Goal: Information Seeking & Learning: Find specific fact

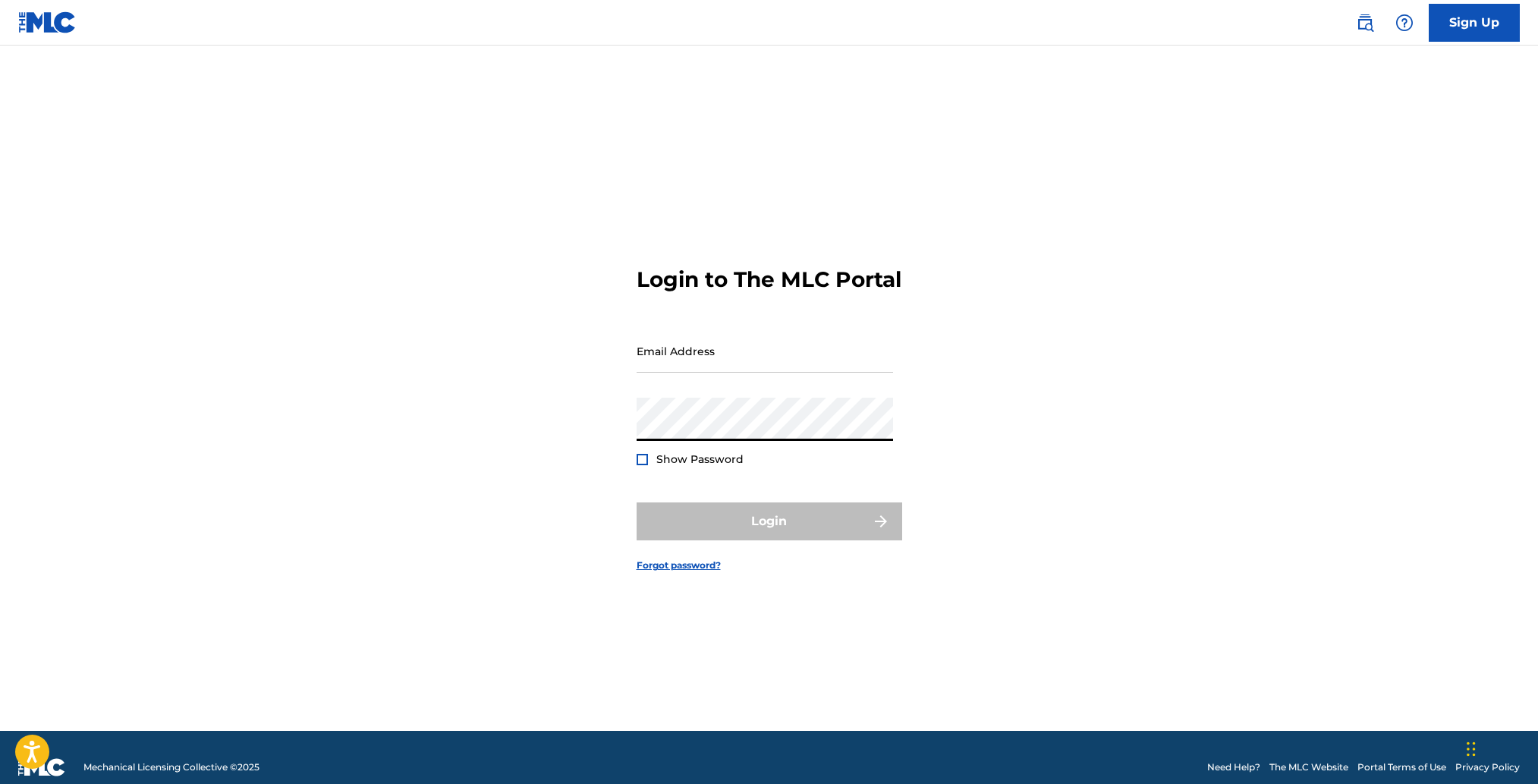
type input "[PERSON_NAME][EMAIL_ADDRESS][DOMAIN_NAME]"
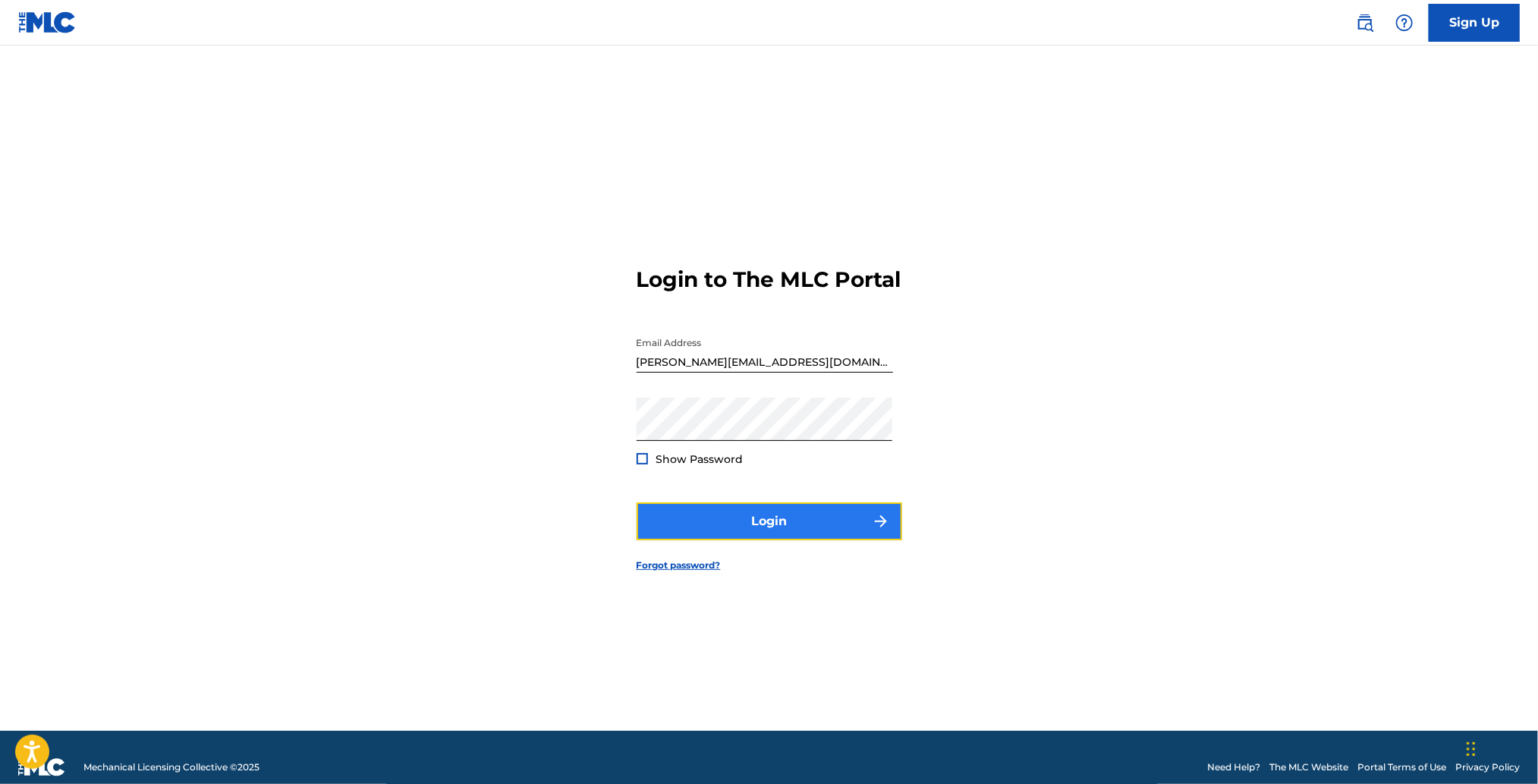
click at [763, 528] on button "Login" at bounding box center [769, 521] width 265 height 38
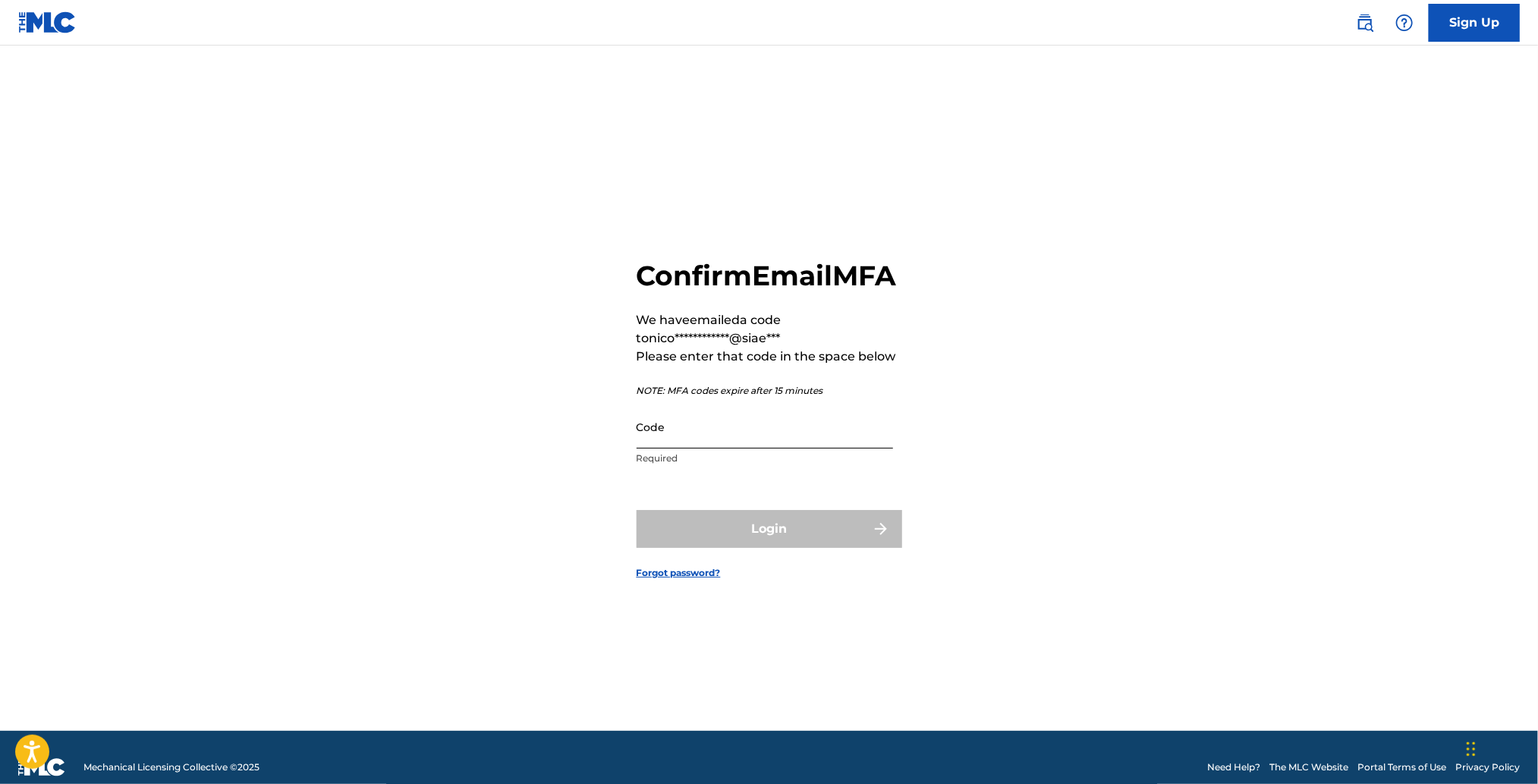
click at [702, 445] on input "Code" at bounding box center [765, 427] width 256 height 44
paste input "450788"
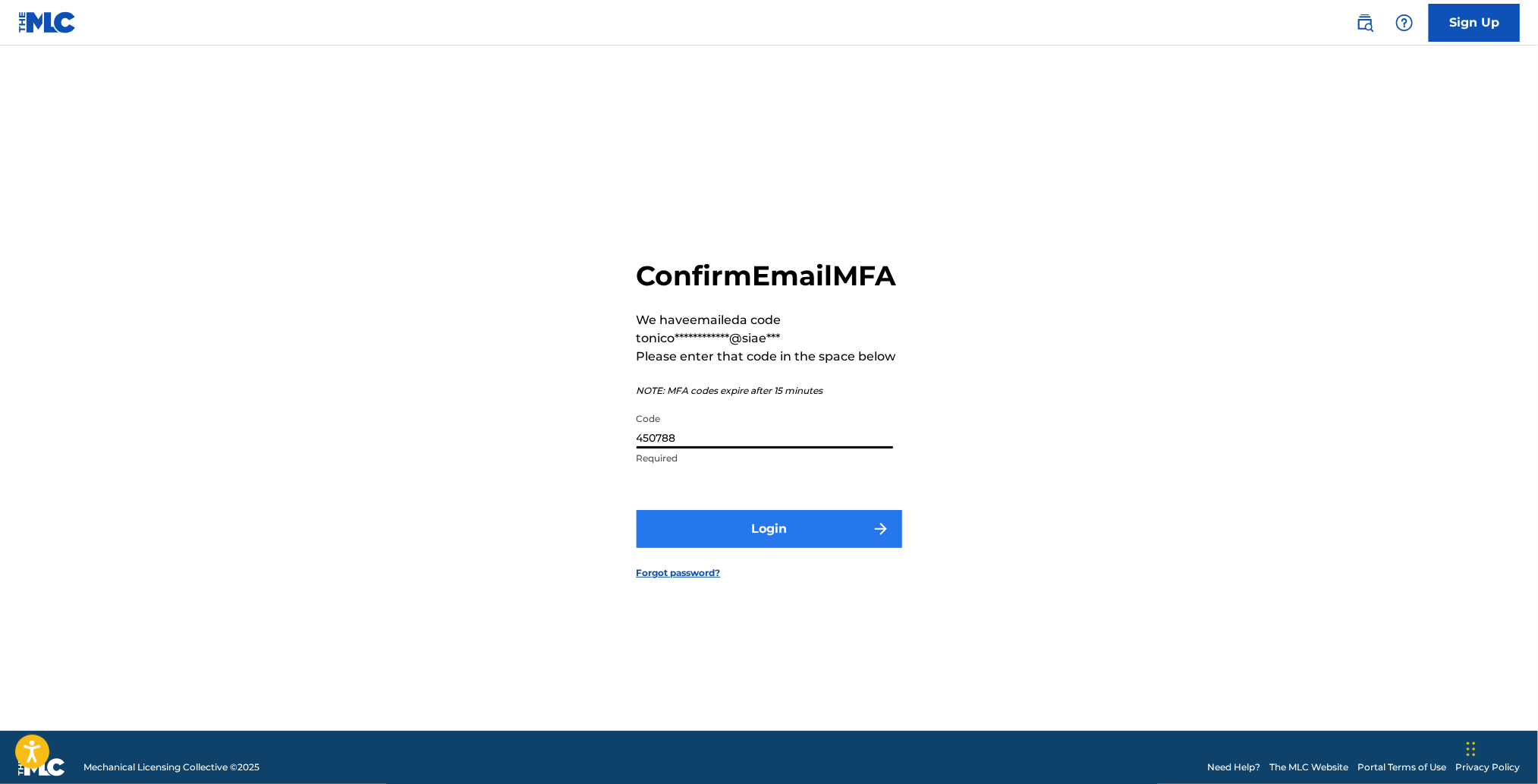
type input "450788"
click at [785, 541] on button "Login" at bounding box center [769, 528] width 265 height 38
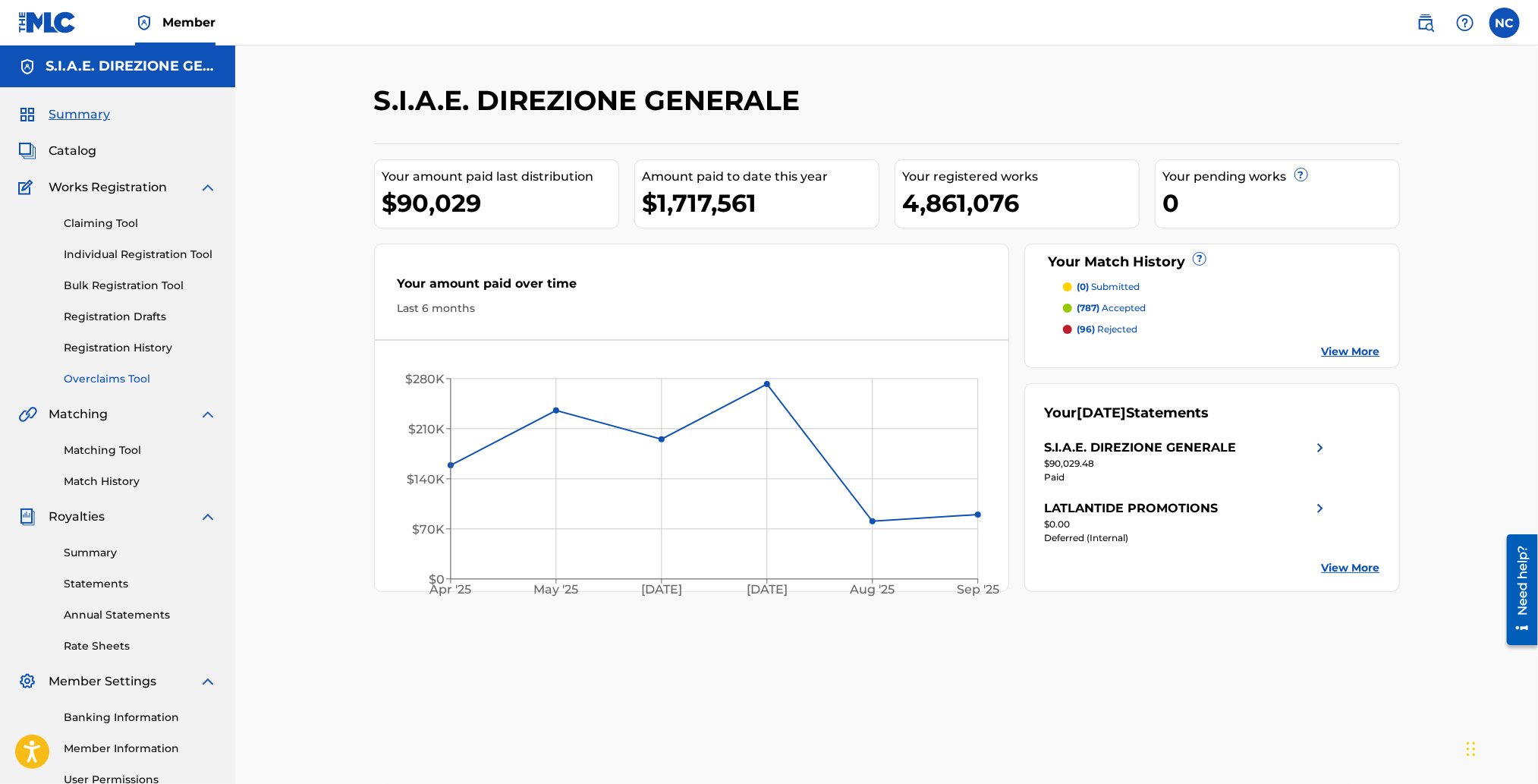
click at [132, 375] on link "Overclaims Tool" at bounding box center [140, 378] width 153 height 15
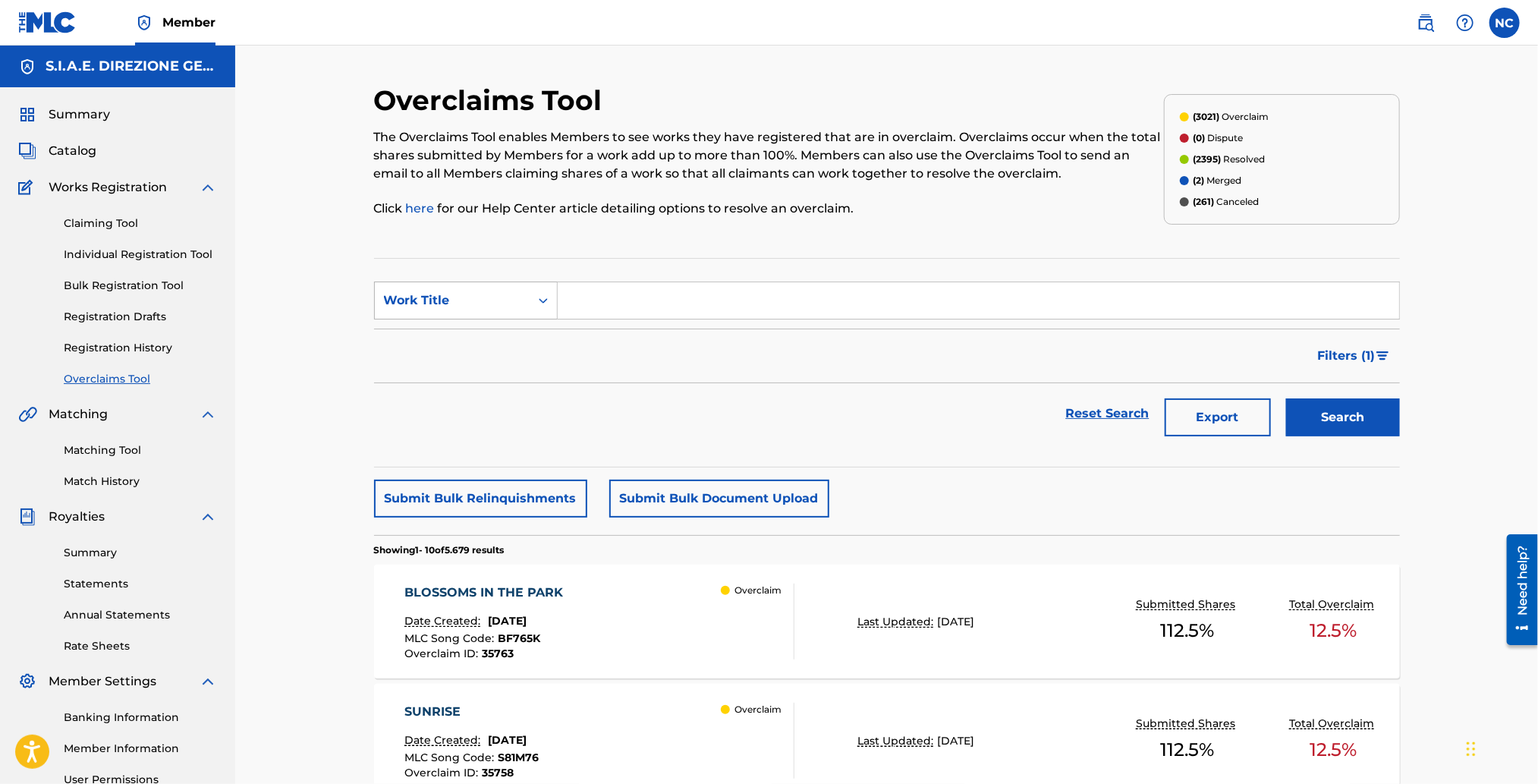
click at [487, 316] on div "Work Title" at bounding box center [467, 300] width 184 height 38
click at [470, 347] on div "MLC Song Code" at bounding box center [466, 338] width 182 height 38
click at [582, 306] on input "Search Form" at bounding box center [978, 301] width 841 height 37
paste input "P81026"
type input "P81026"
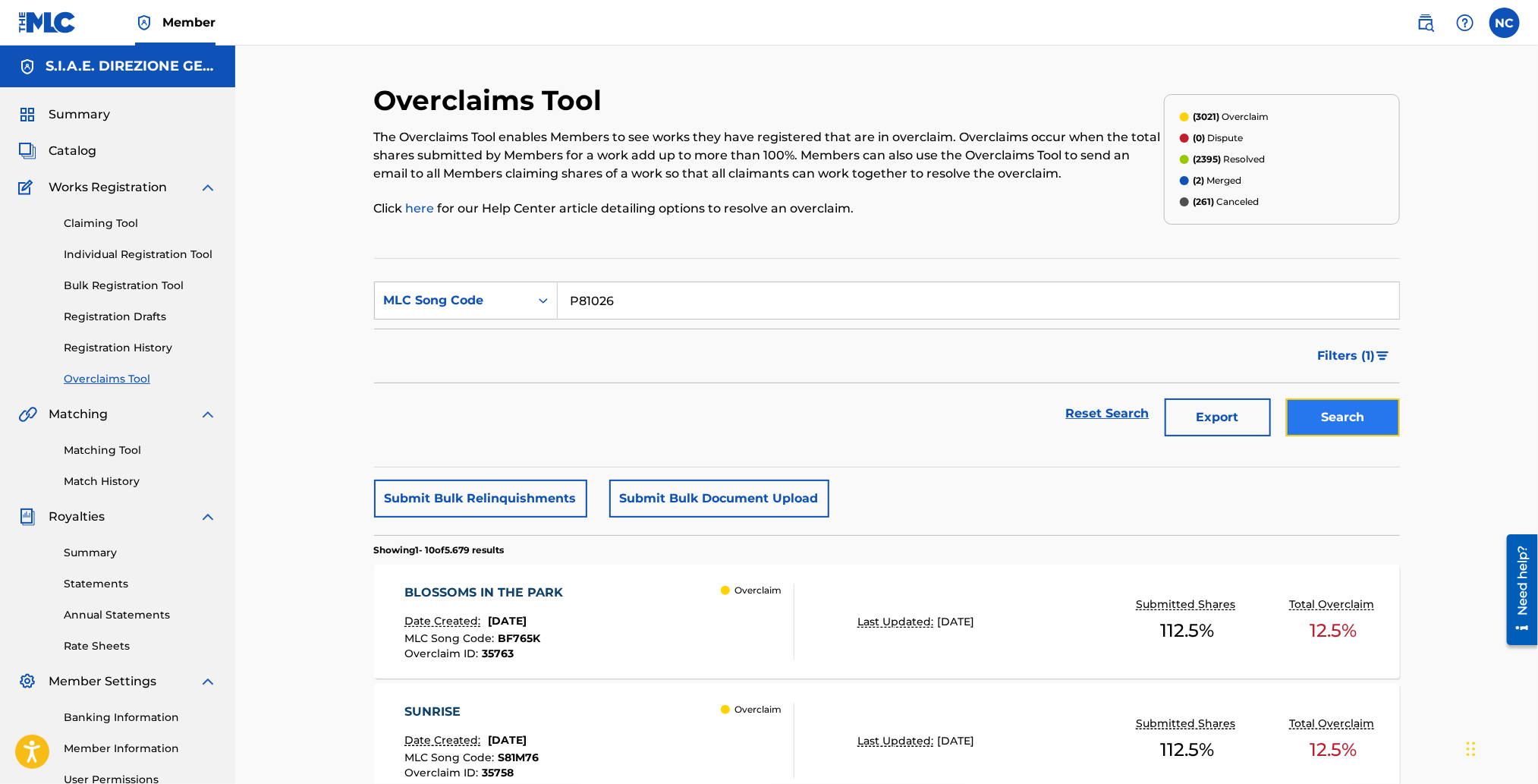
click at [1377, 409] on button "Search" at bounding box center [1343, 417] width 114 height 38
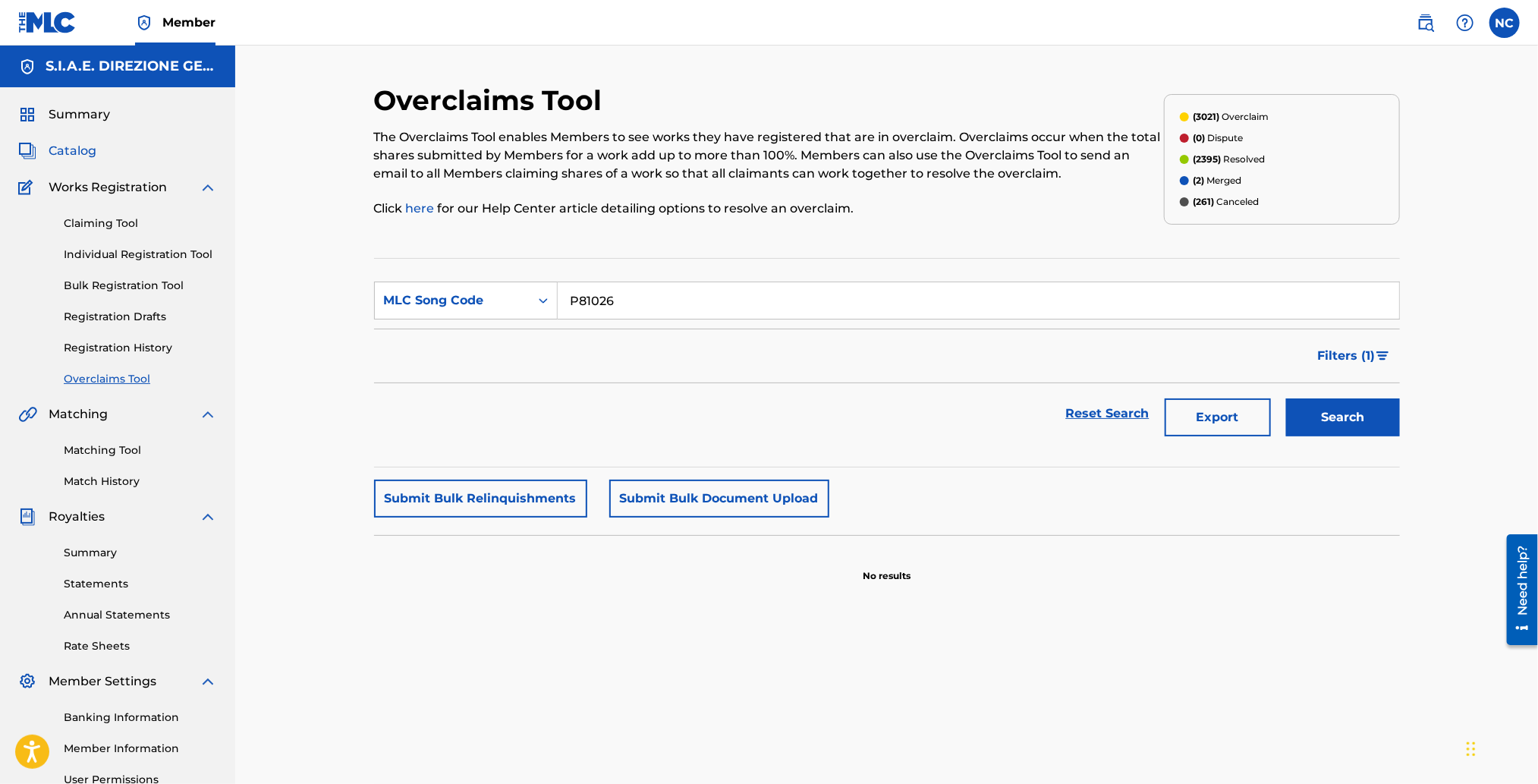
click at [54, 154] on span "Catalog" at bounding box center [72, 151] width 47 height 18
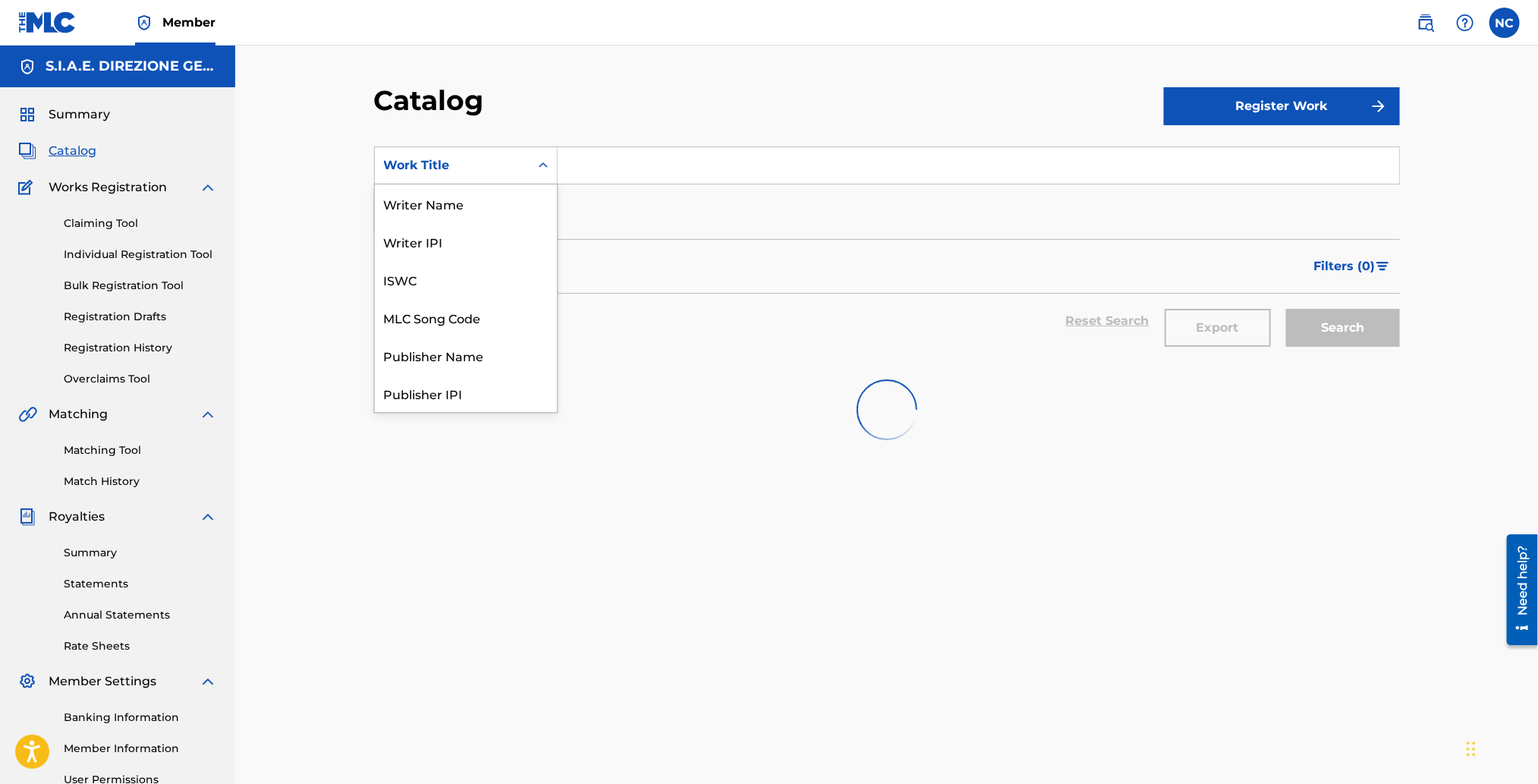
click at [487, 170] on div "Work Title" at bounding box center [452, 166] width 136 height 18
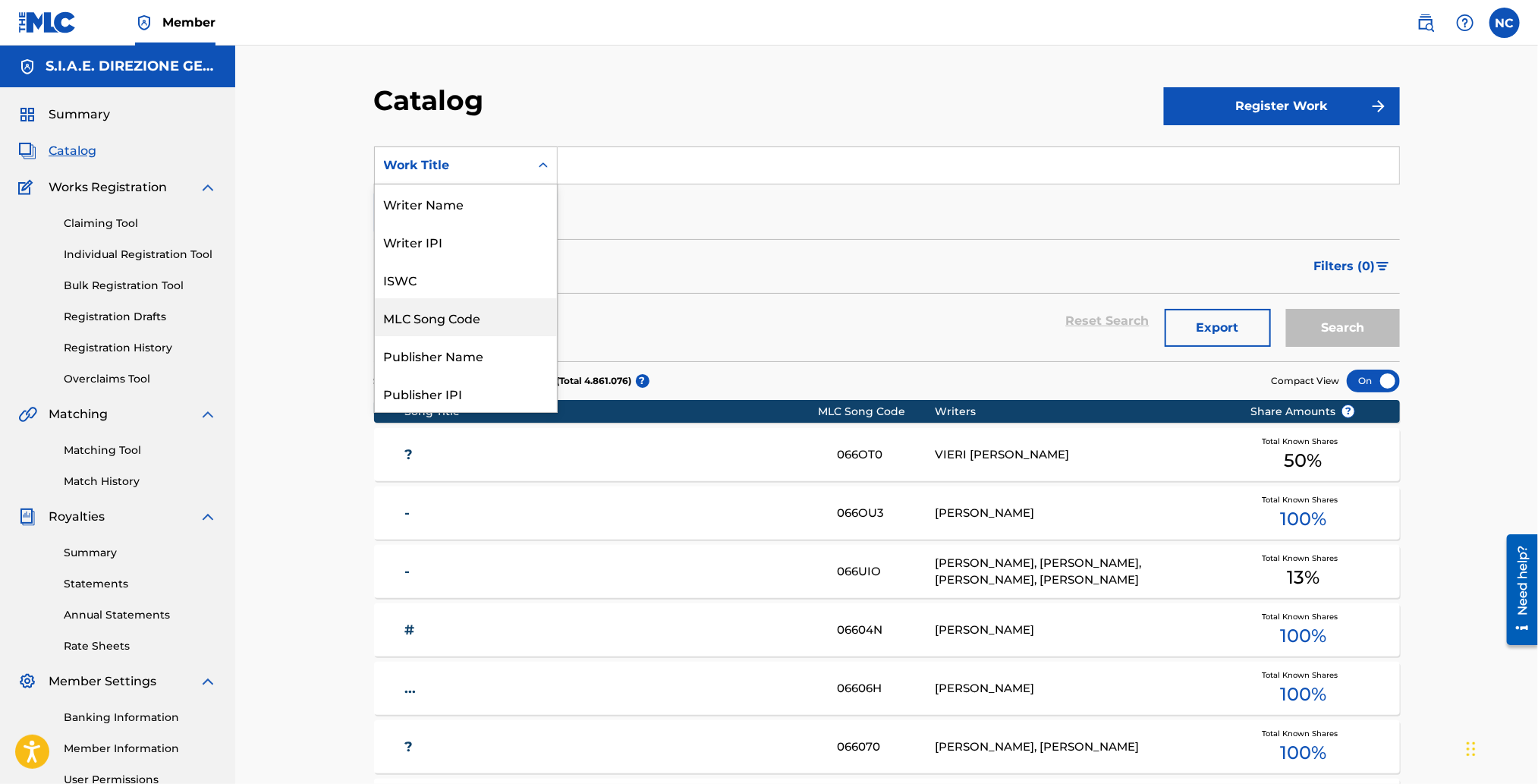
click at [479, 318] on div "MLC Song Code" at bounding box center [466, 317] width 182 height 38
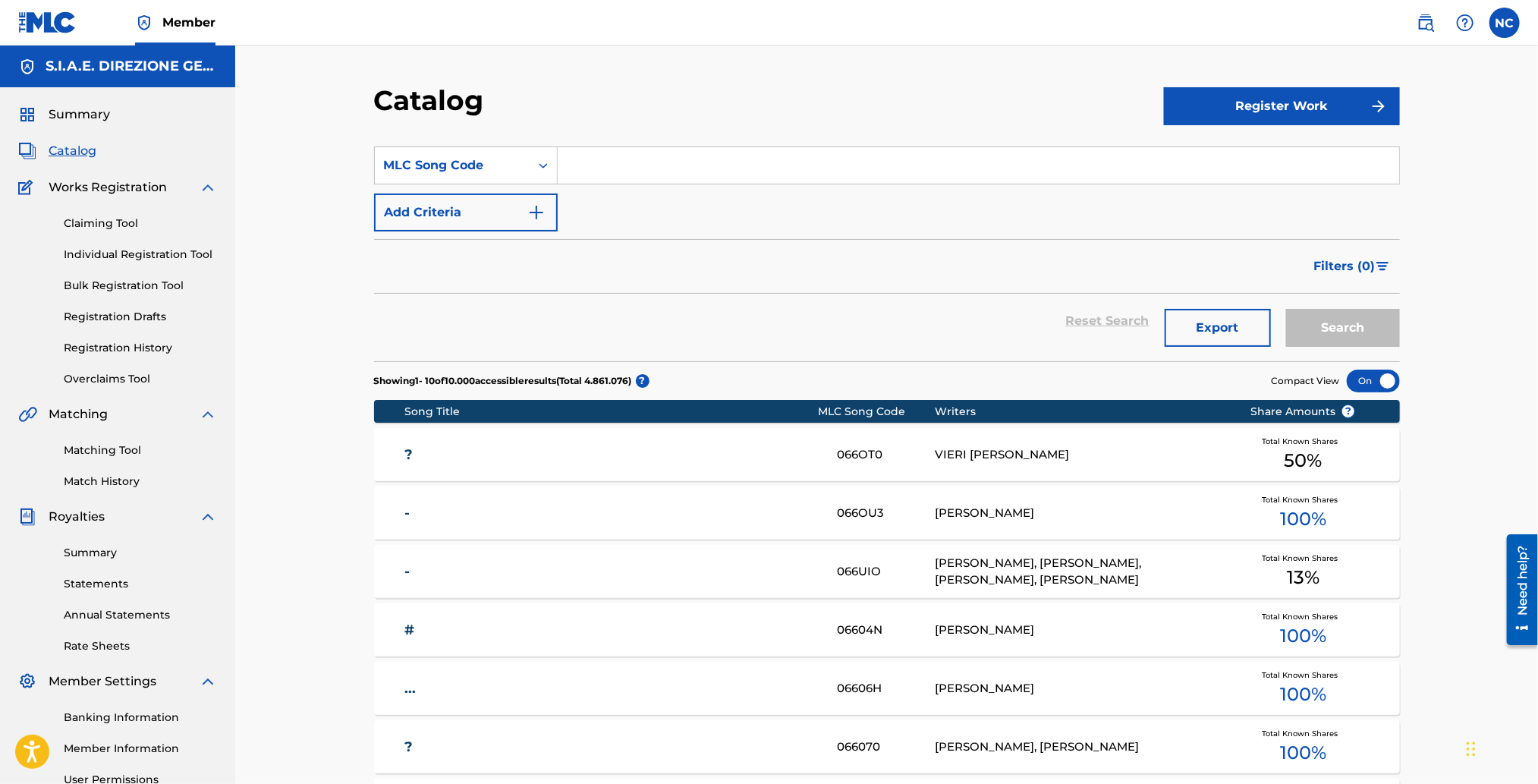
drag, startPoint x: 610, startPoint y: 125, endPoint x: 614, endPoint y: 151, distance: 26.3
click at [610, 125] on div "Catalog" at bounding box center [769, 106] width 790 height 45
click at [611, 166] on input "Search Form" at bounding box center [978, 166] width 841 height 37
paste input "P81026"
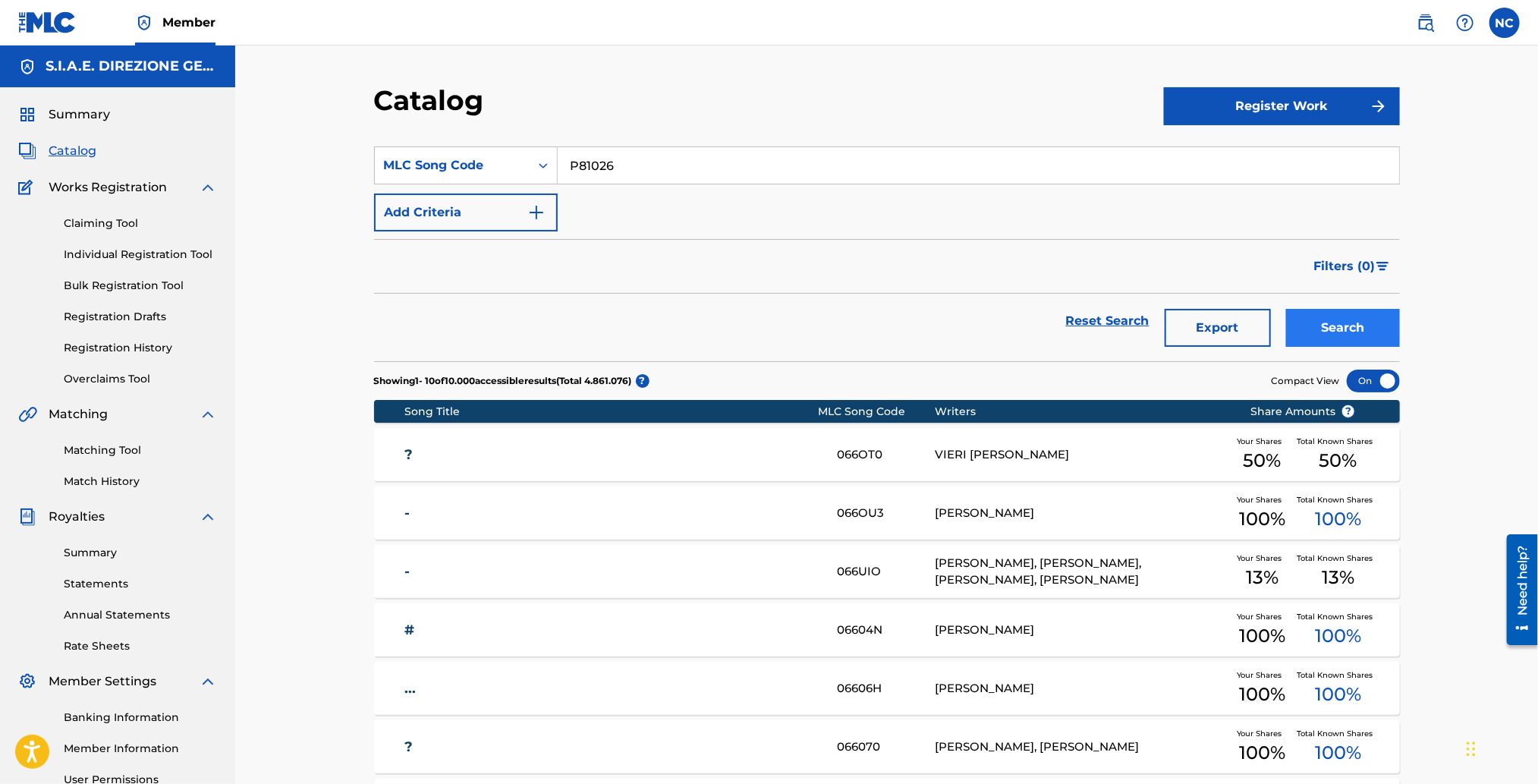
type input "P81026"
click at [1347, 321] on button "Search" at bounding box center [1343, 327] width 114 height 38
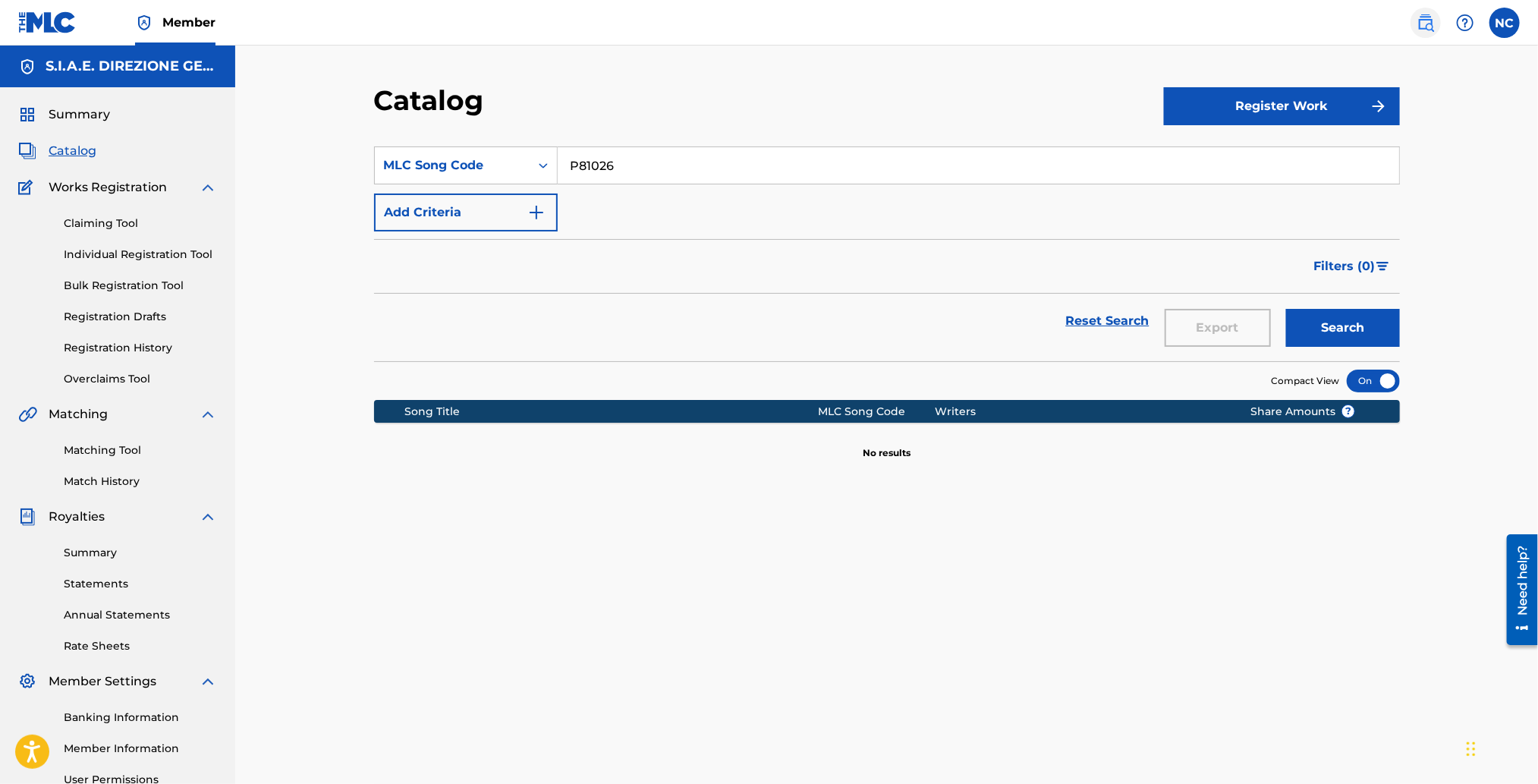
click at [1438, 25] on link at bounding box center [1425, 22] width 30 height 30
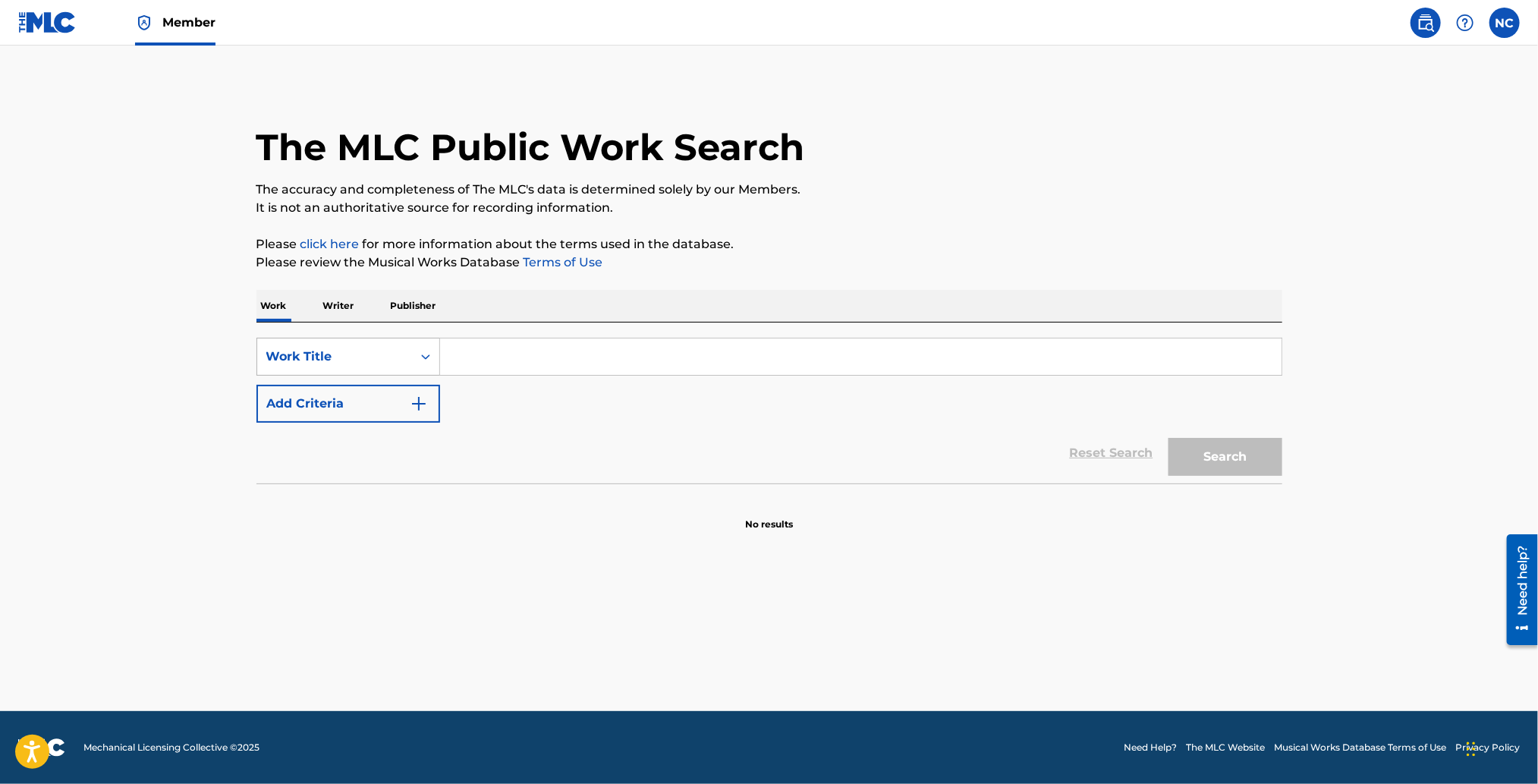
click at [336, 366] on div "Work Title" at bounding box center [335, 357] width 155 height 29
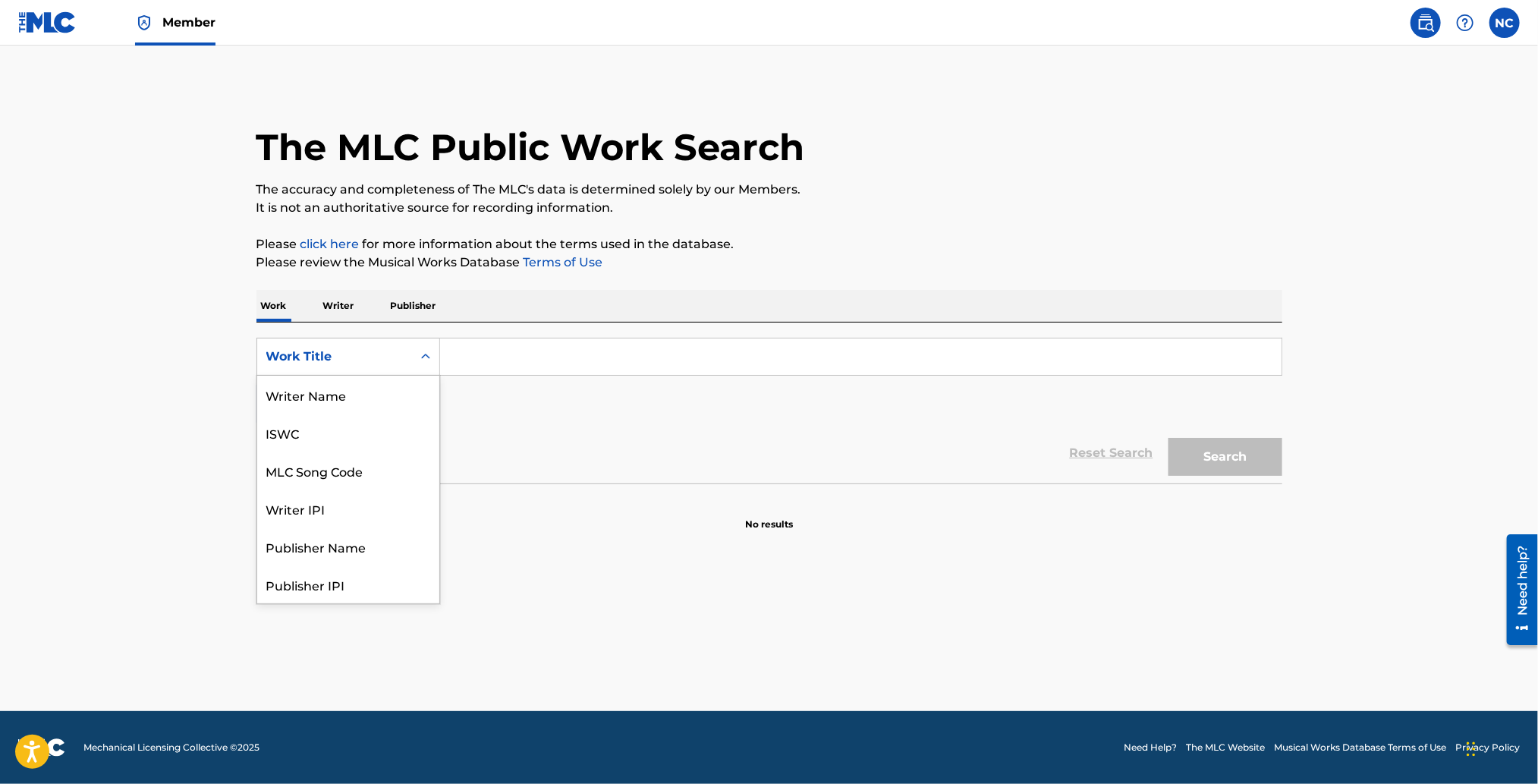
scroll to position [75, 0]
click at [339, 392] on div "MLC Song Code" at bounding box center [348, 394] width 182 height 38
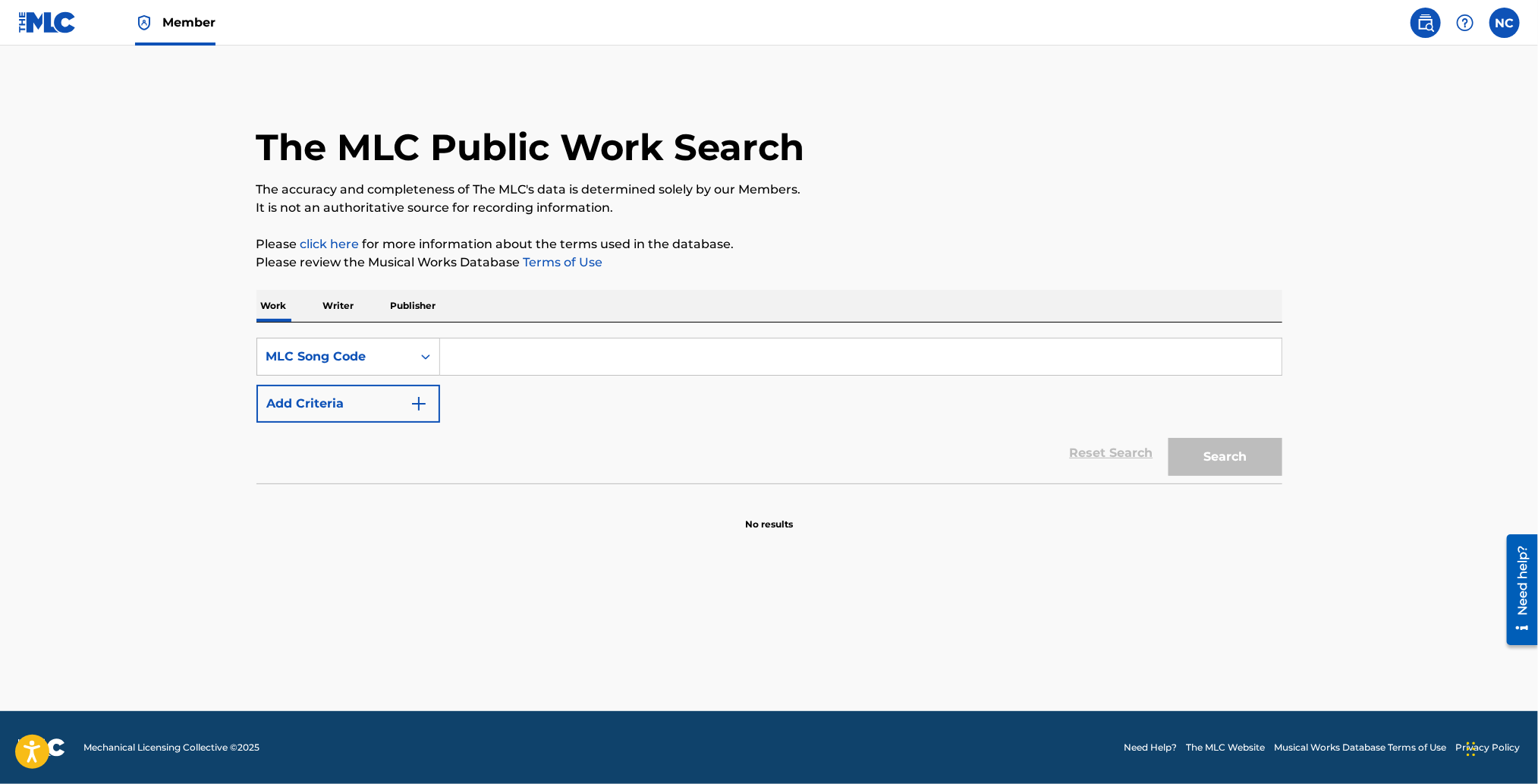
click at [454, 353] on input "Search Form" at bounding box center [860, 357] width 841 height 37
paste input "P81026"
type input "P81026"
click at [1211, 469] on button "Search" at bounding box center [1225, 456] width 114 height 38
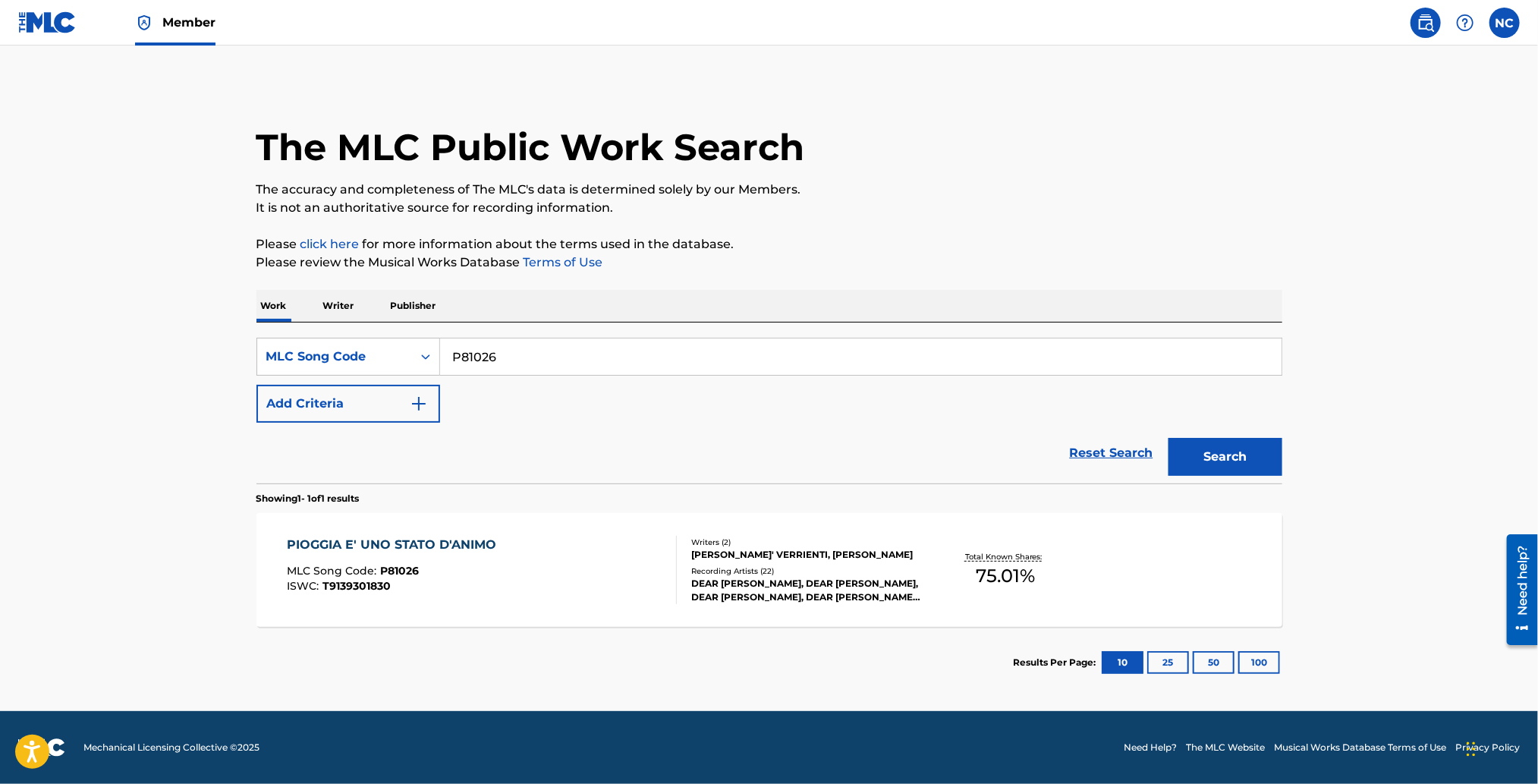
click at [834, 584] on div "DEAR [PERSON_NAME], DEAR [PERSON_NAME], DEAR [PERSON_NAME], DEAR [PERSON_NAME],…" at bounding box center [805, 590] width 229 height 27
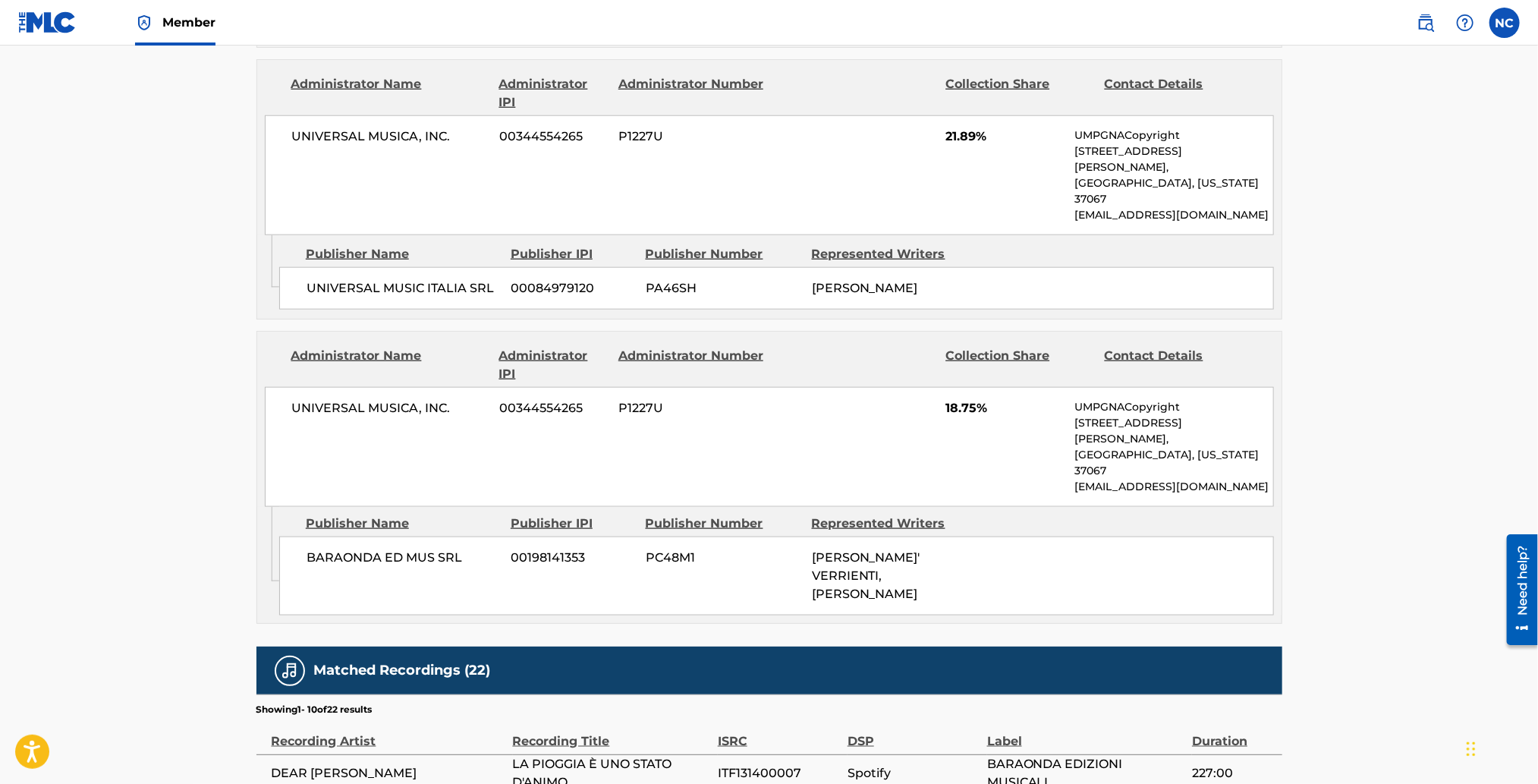
scroll to position [1251, 0]
